Goal: Task Accomplishment & Management: Use online tool/utility

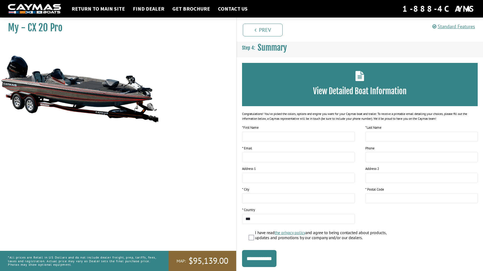
scroll to position [14, 0]
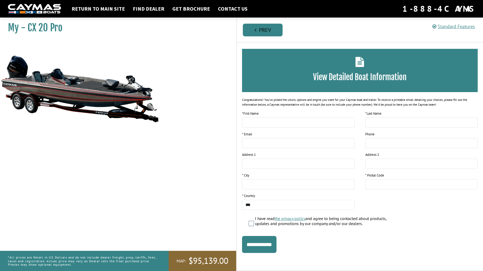
click at [269, 29] on link "Prev" at bounding box center [263, 30] width 40 height 13
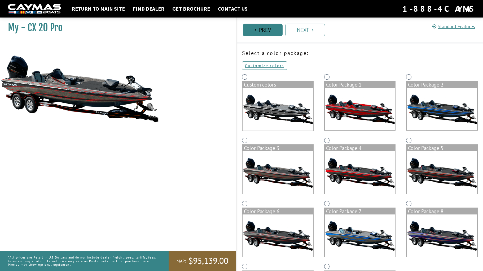
scroll to position [0, 0]
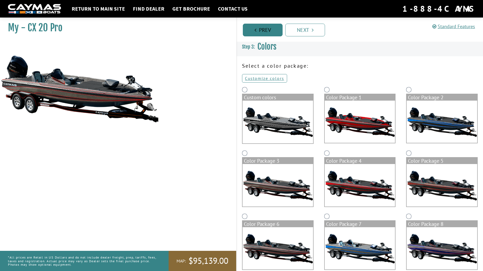
click at [269, 29] on link "Prev" at bounding box center [263, 30] width 40 height 13
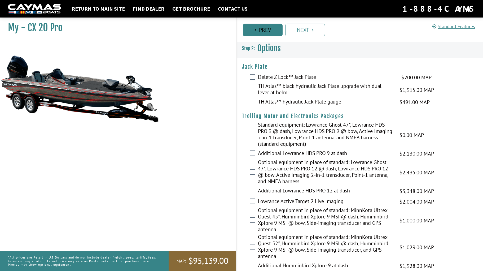
click at [269, 29] on link "Prev" at bounding box center [263, 30] width 40 height 13
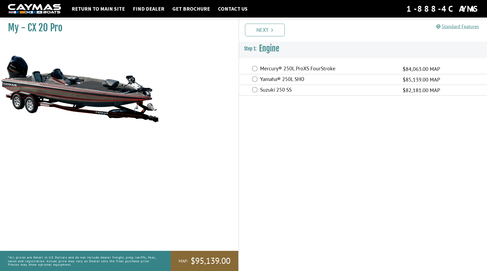
click at [269, 29] on link "Next" at bounding box center [265, 30] width 40 height 13
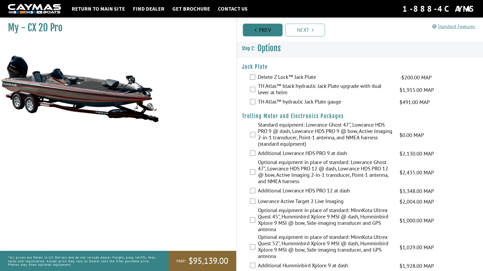
click at [269, 29] on link "Prev" at bounding box center [263, 30] width 40 height 13
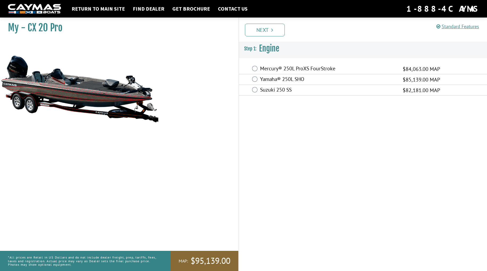
click at [269, 29] on link "Next" at bounding box center [265, 30] width 40 height 13
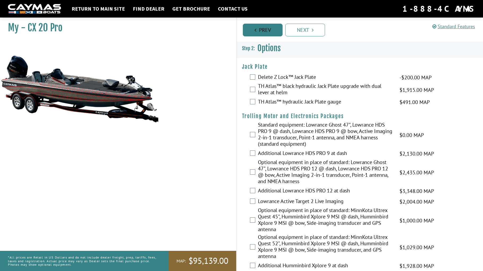
click at [269, 29] on link "Prev" at bounding box center [263, 30] width 40 height 13
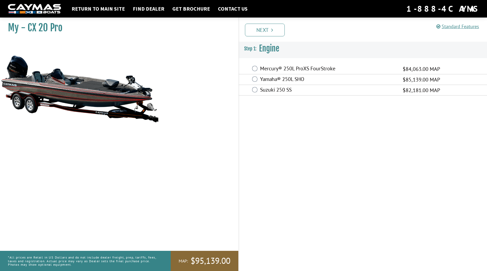
click at [269, 29] on link "Next" at bounding box center [265, 30] width 40 height 13
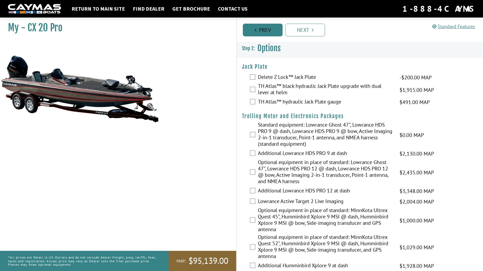
click at [269, 29] on link "Prev" at bounding box center [263, 30] width 40 height 13
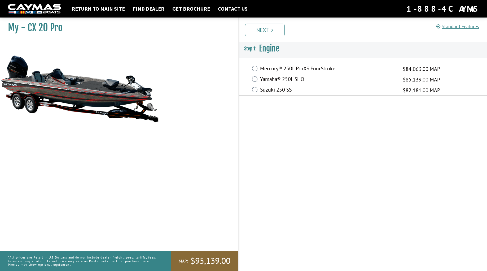
click at [269, 29] on link "Next" at bounding box center [265, 30] width 40 height 13
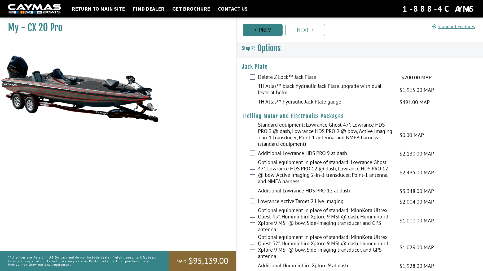
click at [269, 29] on link "Prev" at bounding box center [263, 30] width 40 height 13
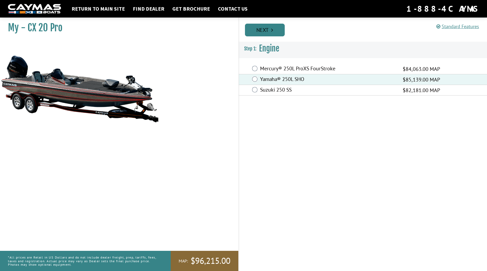
click at [268, 31] on link "Next" at bounding box center [265, 30] width 40 height 13
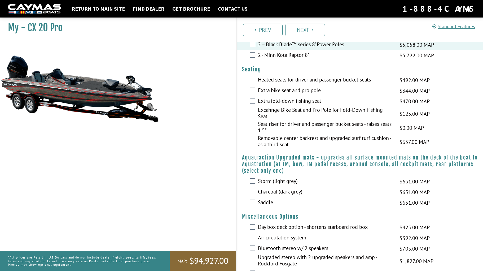
scroll to position [370, 0]
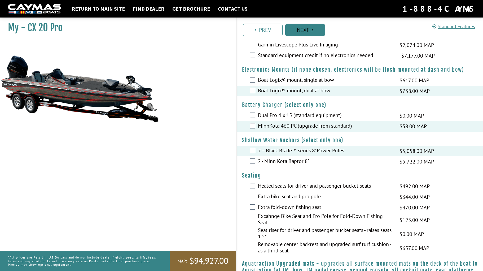
click at [304, 30] on link "Next" at bounding box center [305, 30] width 40 height 13
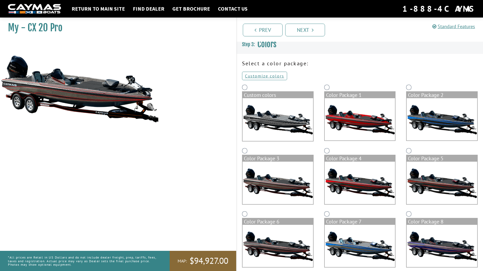
scroll to position [0, 0]
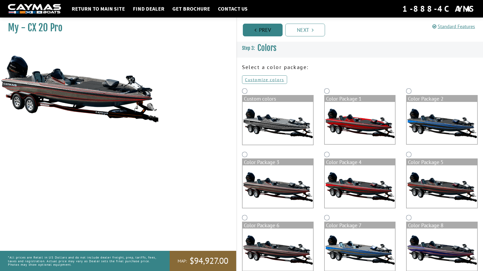
click at [260, 31] on link "Prev" at bounding box center [263, 30] width 40 height 13
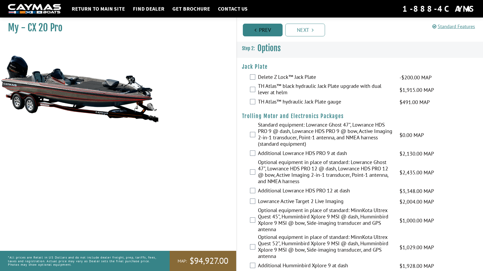
click at [260, 31] on link "Prev" at bounding box center [263, 30] width 40 height 13
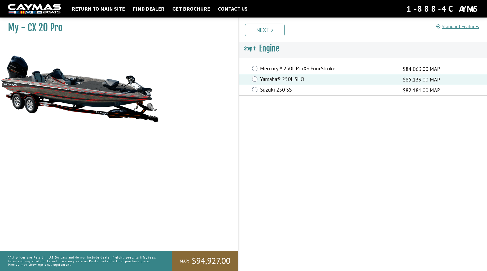
click at [260, 31] on link "Next" at bounding box center [265, 30] width 40 height 13
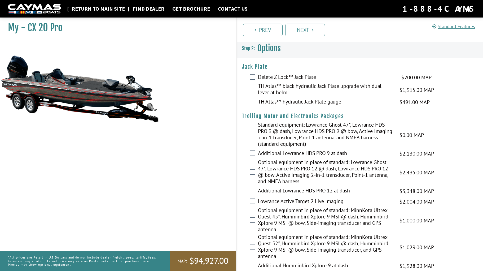
click at [94, 9] on link "Return to main site" at bounding box center [98, 8] width 59 height 7
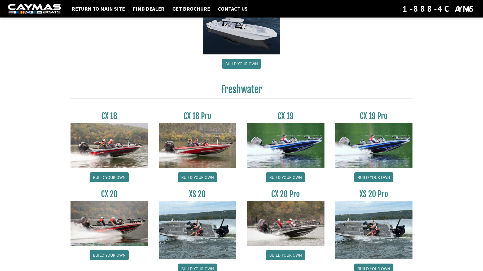
scroll to position [424, 0]
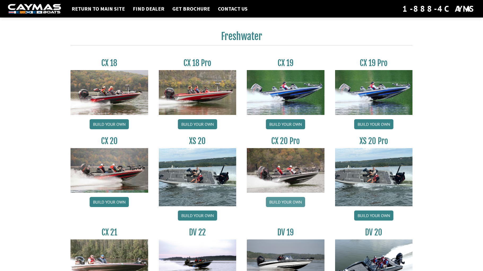
click at [288, 202] on link "Build your own" at bounding box center [285, 202] width 39 height 10
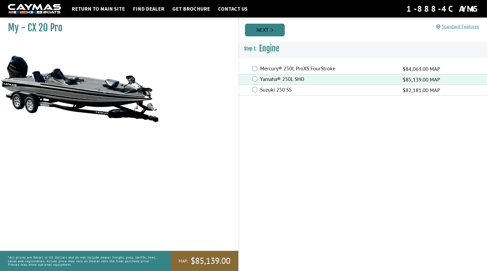
click at [260, 29] on link "Next" at bounding box center [265, 30] width 40 height 13
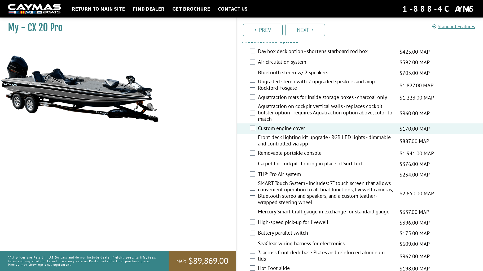
scroll to position [609, 0]
